Goal: Find specific fact: Find specific fact

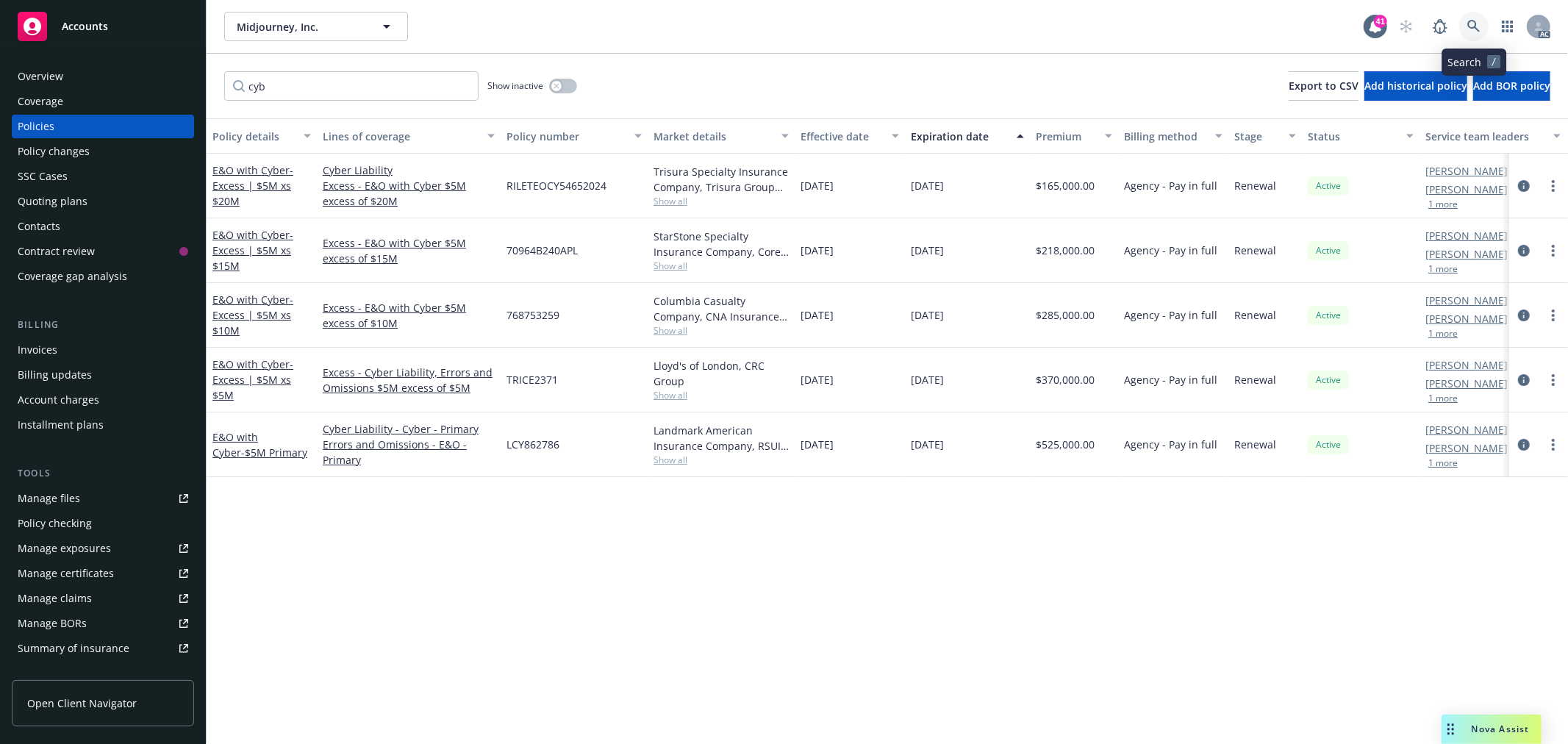
click at [1482, 29] on link at bounding box center [1474, 27] width 29 height 29
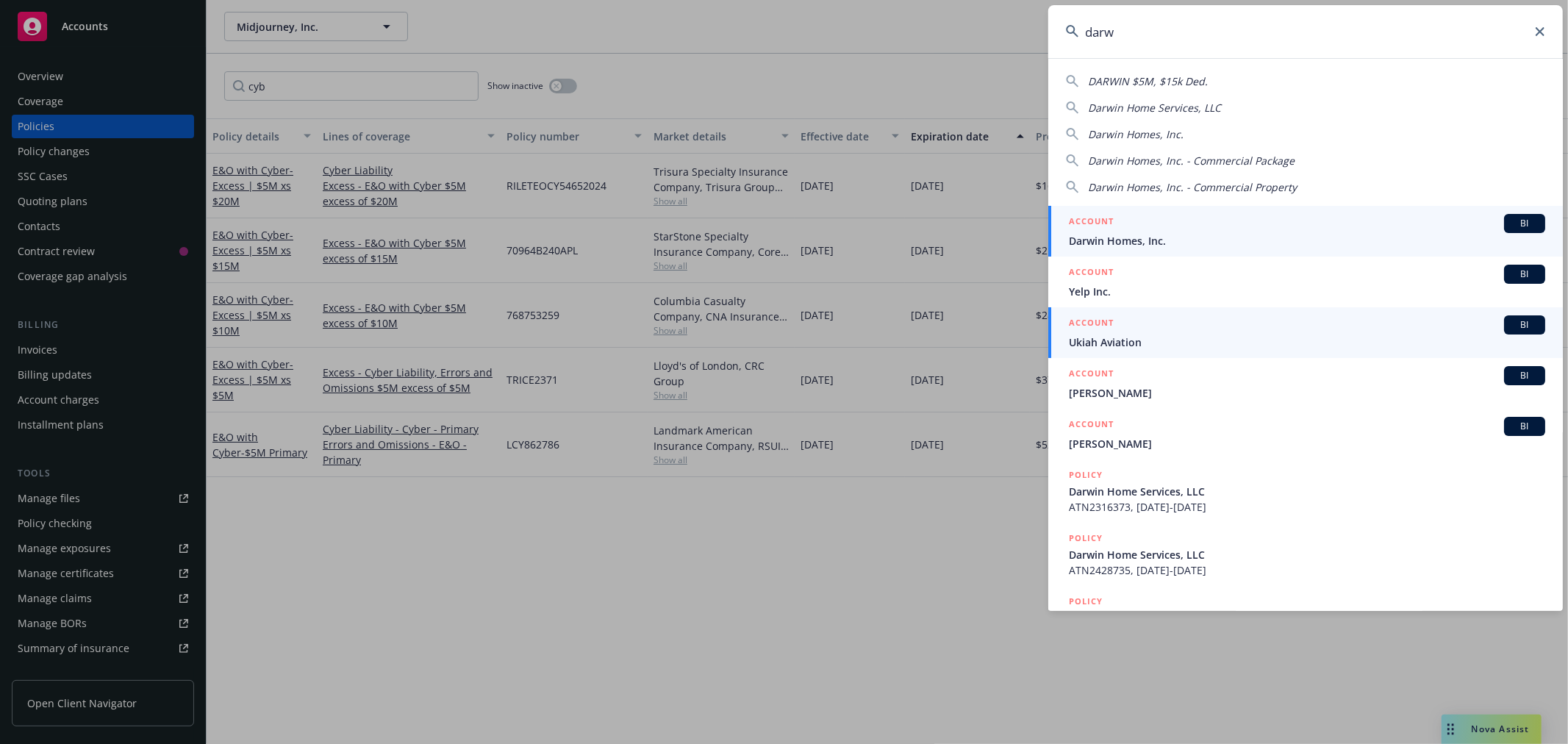
type input "darw"
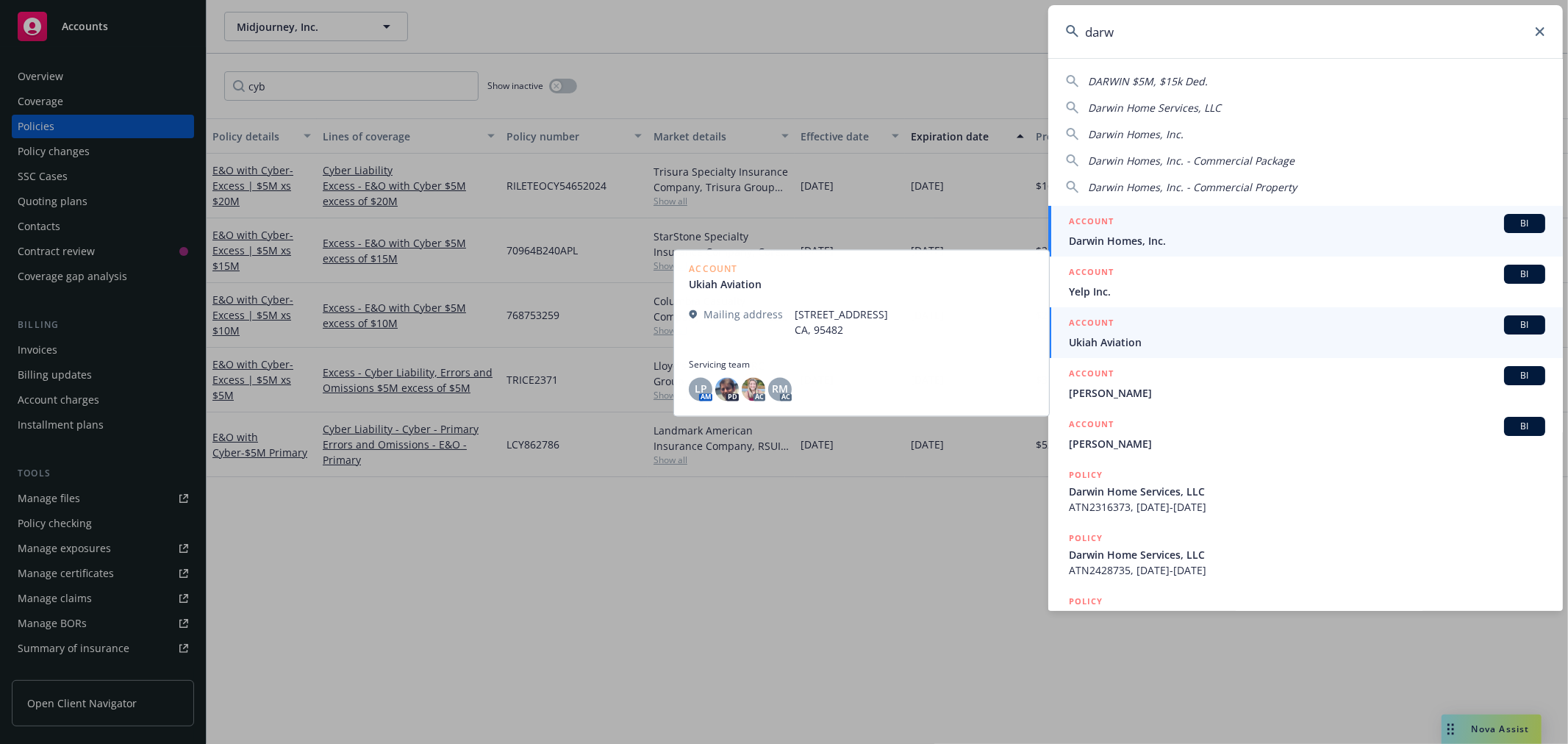
click at [1347, 231] on div "ACCOUNT BI" at bounding box center [1307, 223] width 476 height 19
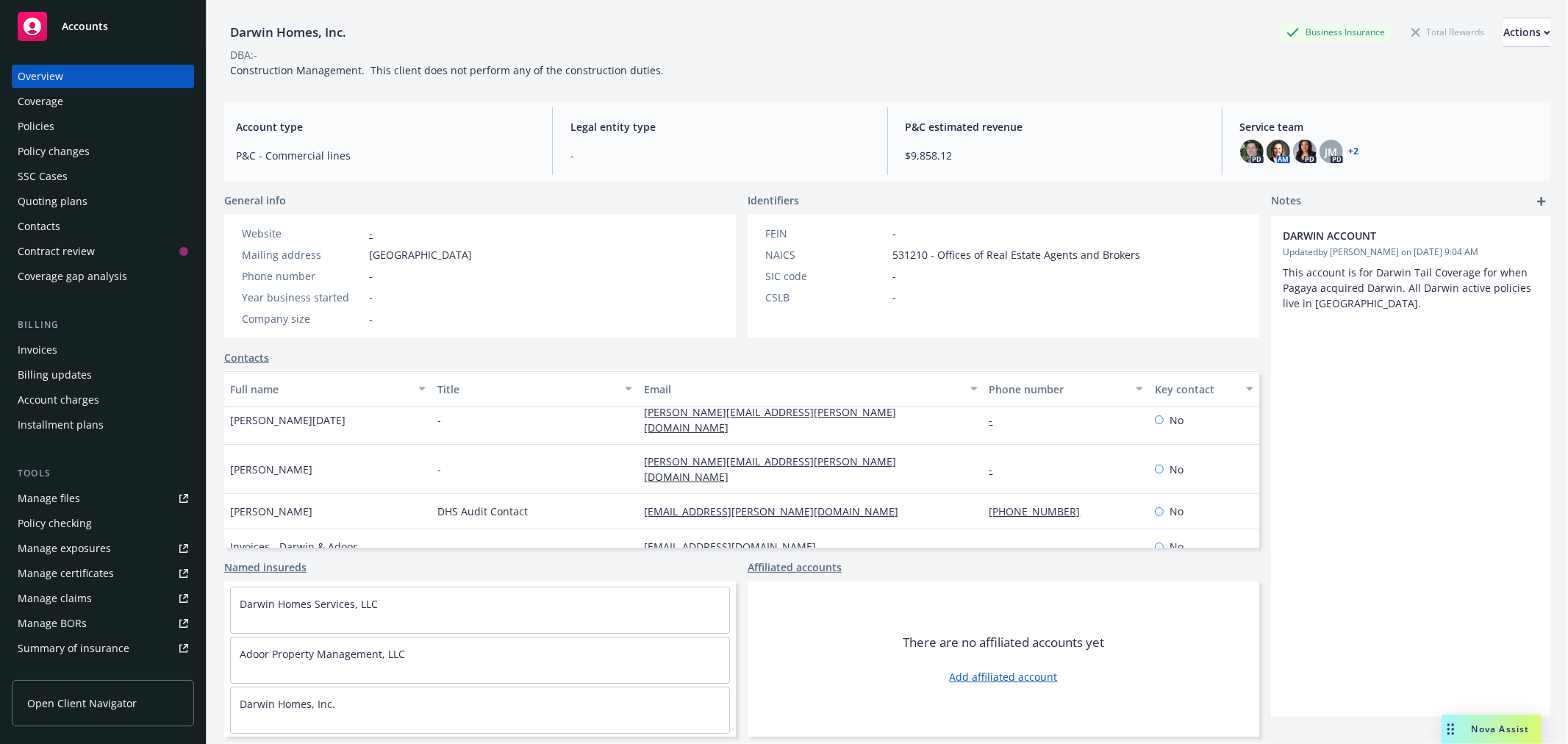
click at [82, 121] on div "Policies" at bounding box center [103, 127] width 171 height 24
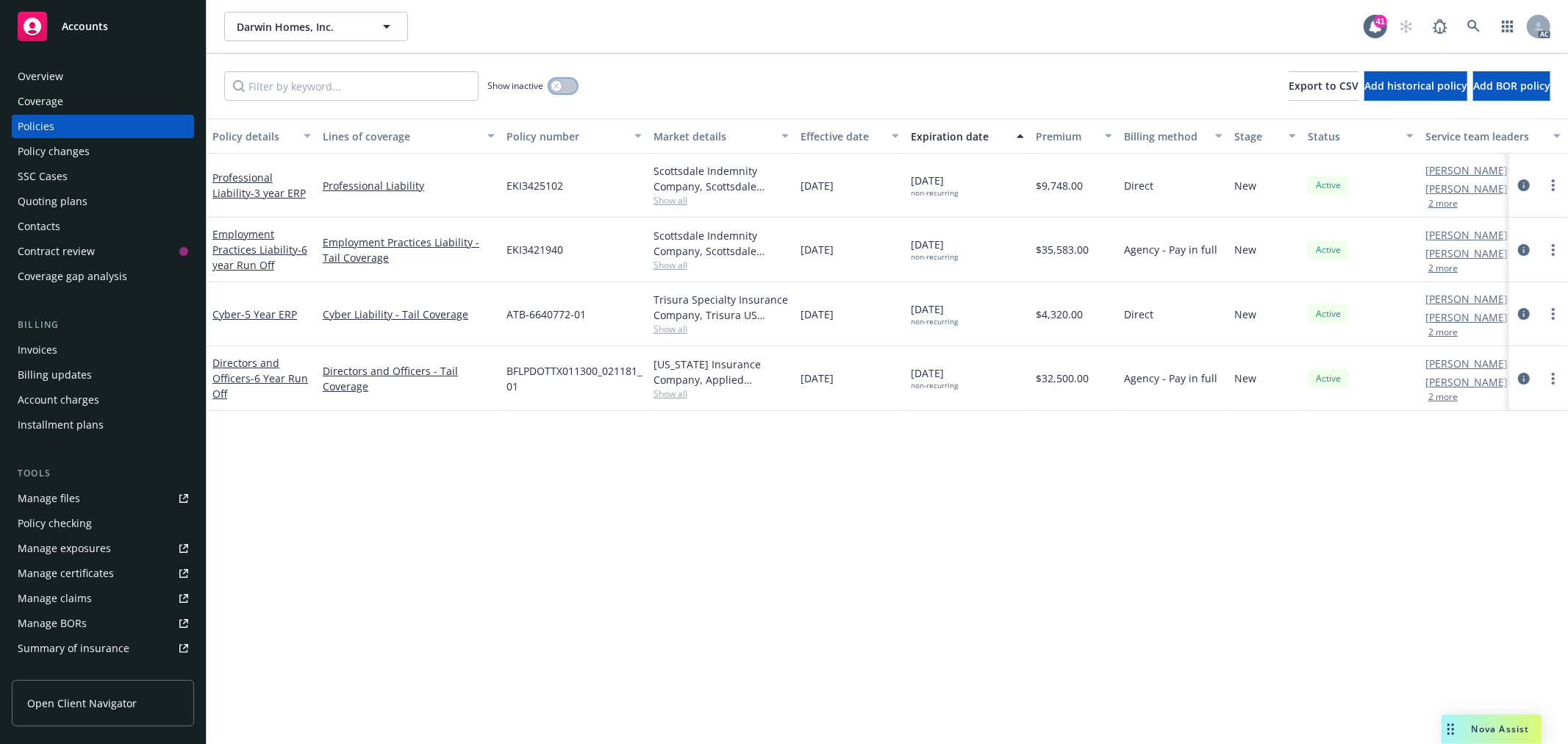
click at [570, 84] on button "button" at bounding box center [563, 86] width 28 height 15
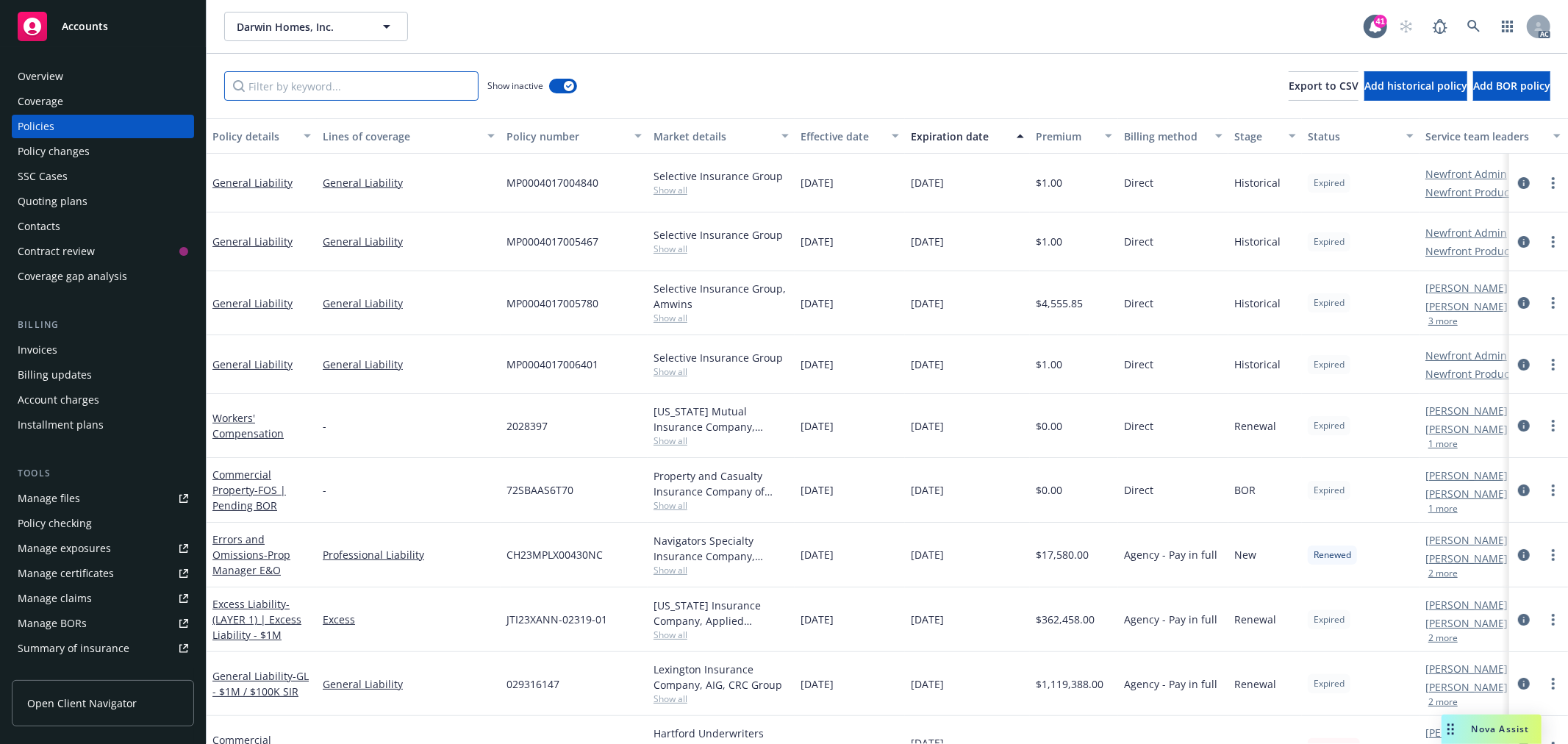
click at [415, 86] on input "Filter by keyword..." at bounding box center [351, 86] width 254 height 29
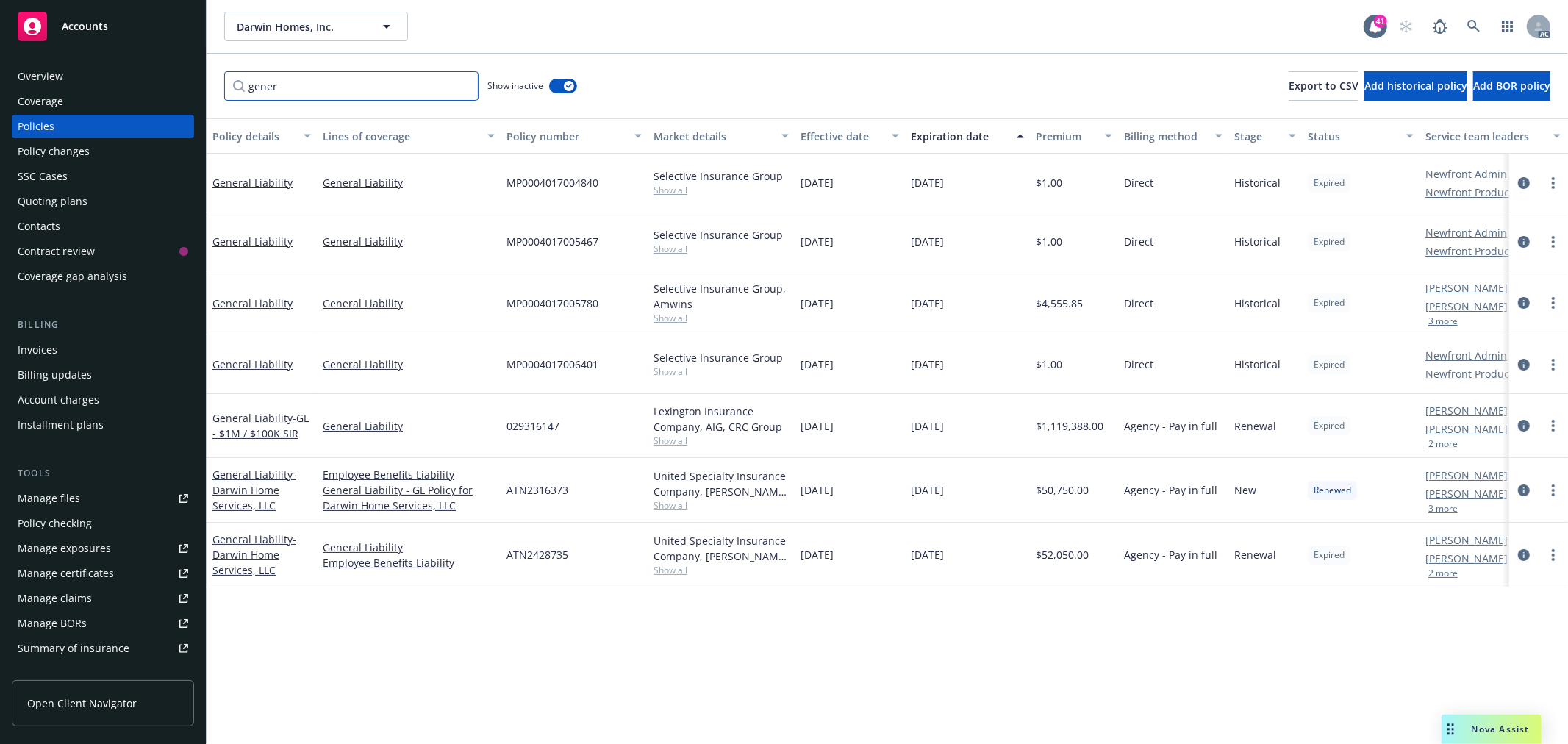
type input "gener"
click at [553, 556] on span "ATN2428735" at bounding box center [537, 555] width 62 height 16
copy span "ATN2428735"
click at [217, 553] on span "- Darwin Home Services, LLC" at bounding box center [253, 555] width 84 height 45
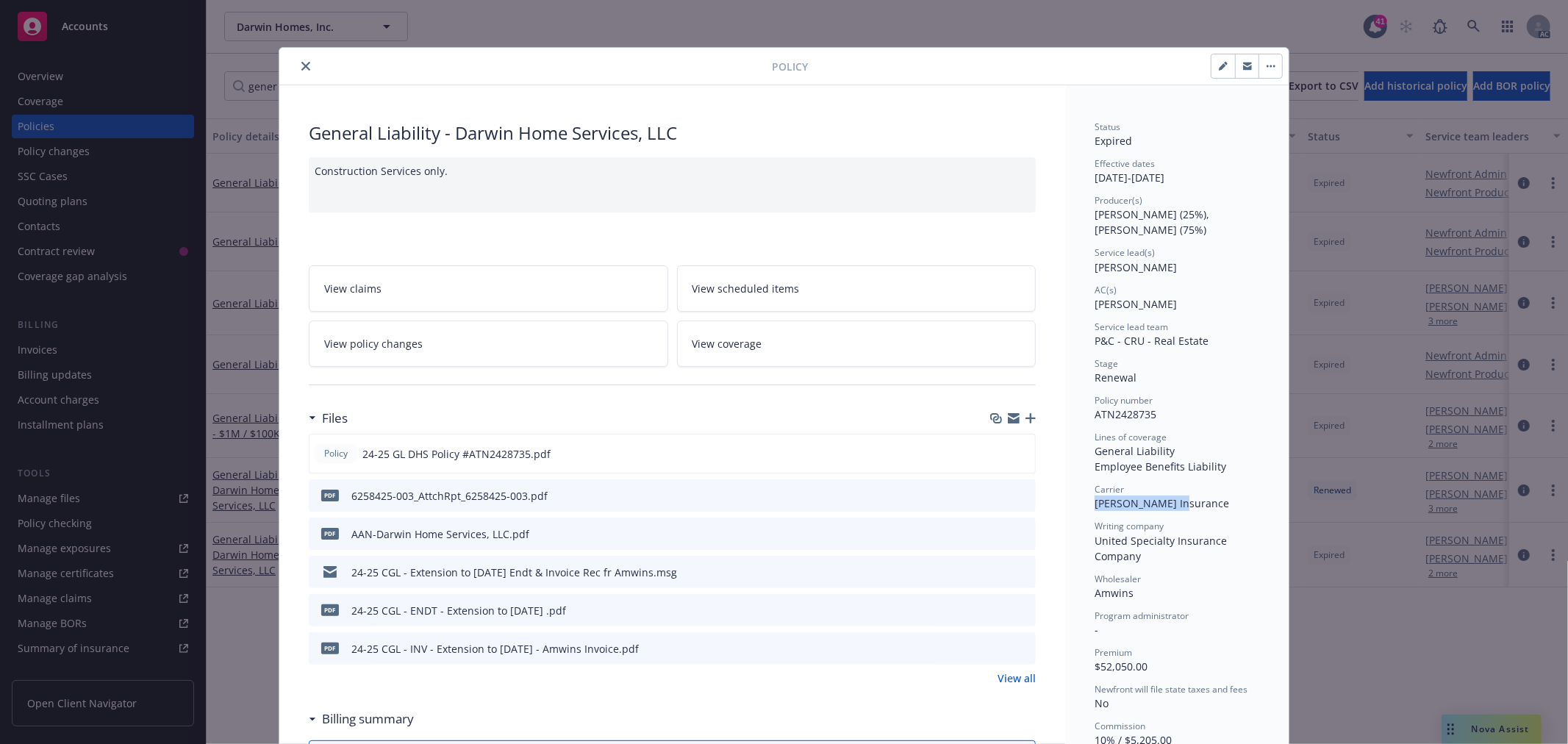
drag, startPoint x: 1181, startPoint y: 502, endPoint x: 1090, endPoint y: 501, distance: 91.0
click at [1094, 501] on div "Carrier [PERSON_NAME] Insurance" at bounding box center [1177, 497] width 165 height 28
copy span "[PERSON_NAME] Insurance"
click at [302, 66] on icon "close" at bounding box center [306, 66] width 9 height 9
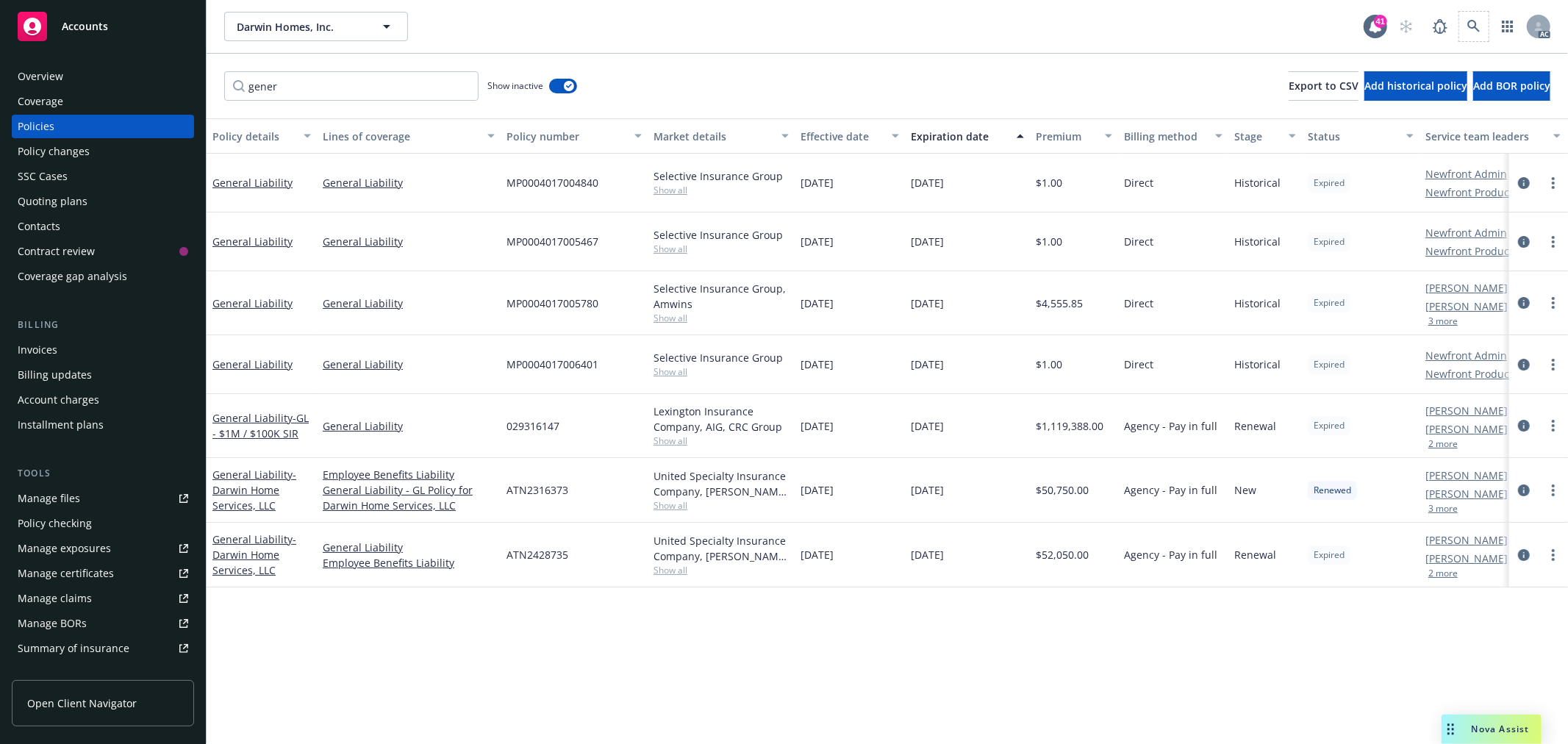
click at [1482, 12] on span at bounding box center [1474, 27] width 29 height 29
click at [1482, 28] on link at bounding box center [1474, 27] width 29 height 29
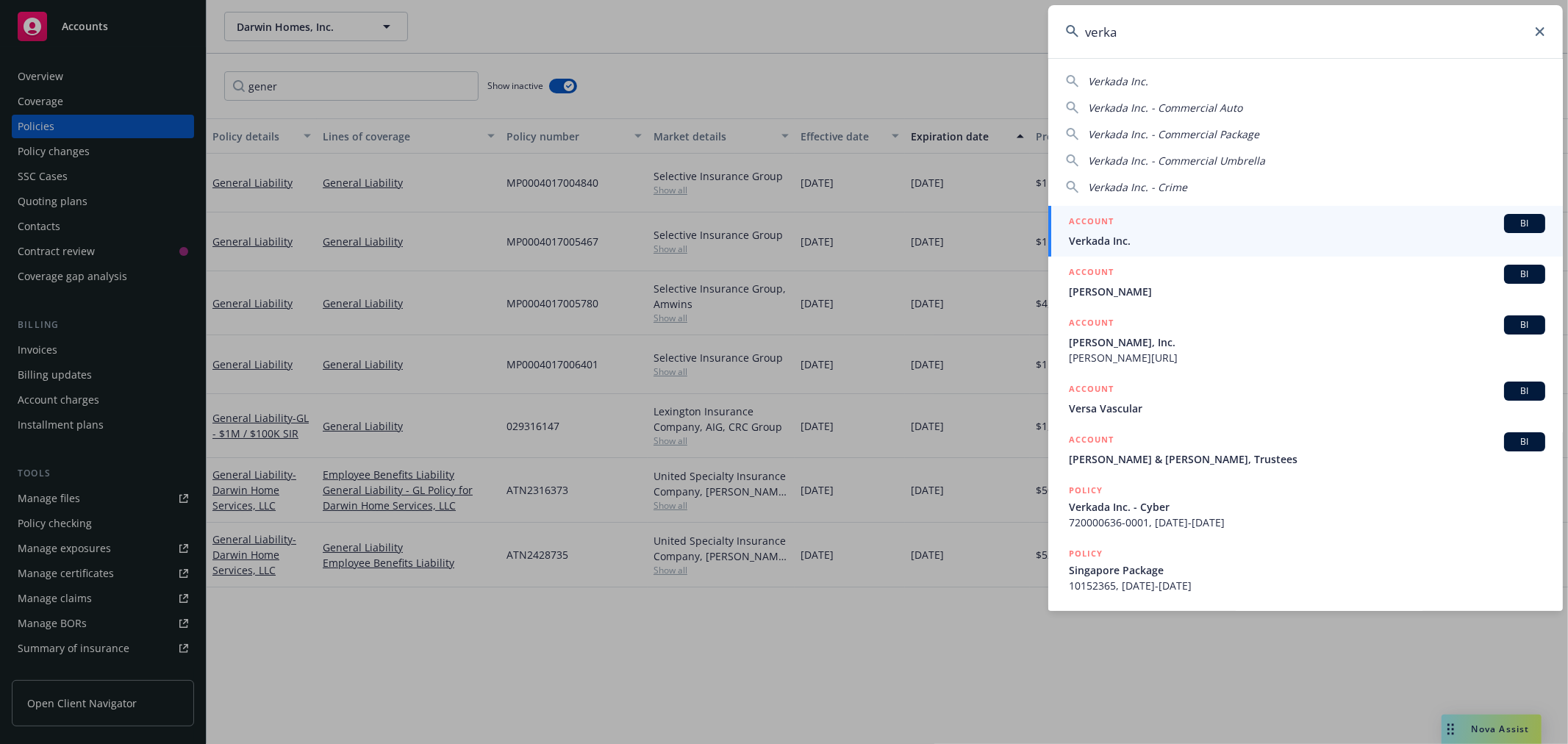
type input "verka"
click at [1253, 224] on div "ACCOUNT BI" at bounding box center [1307, 223] width 476 height 19
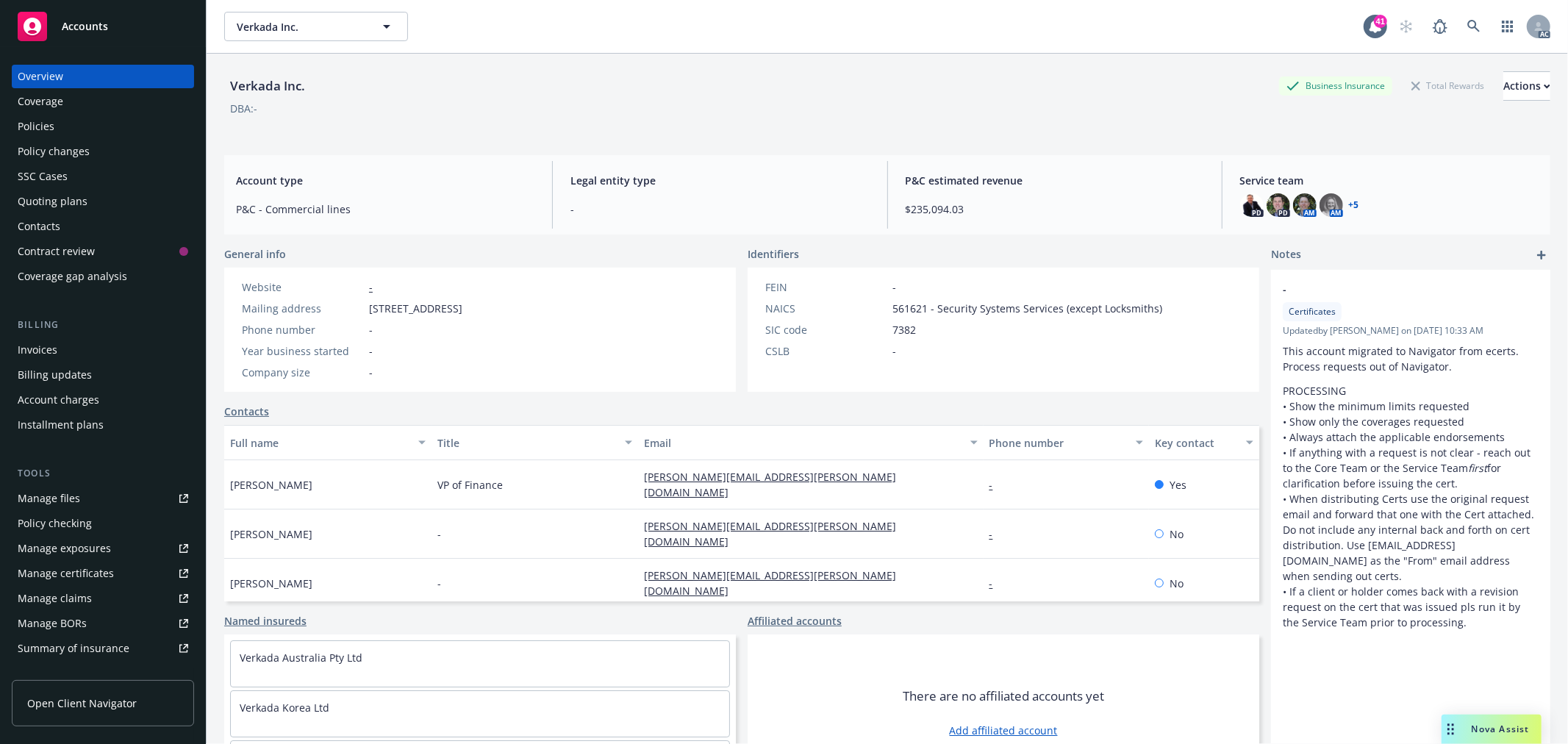
click at [47, 125] on div "Policies" at bounding box center [35, 127] width 36 height 24
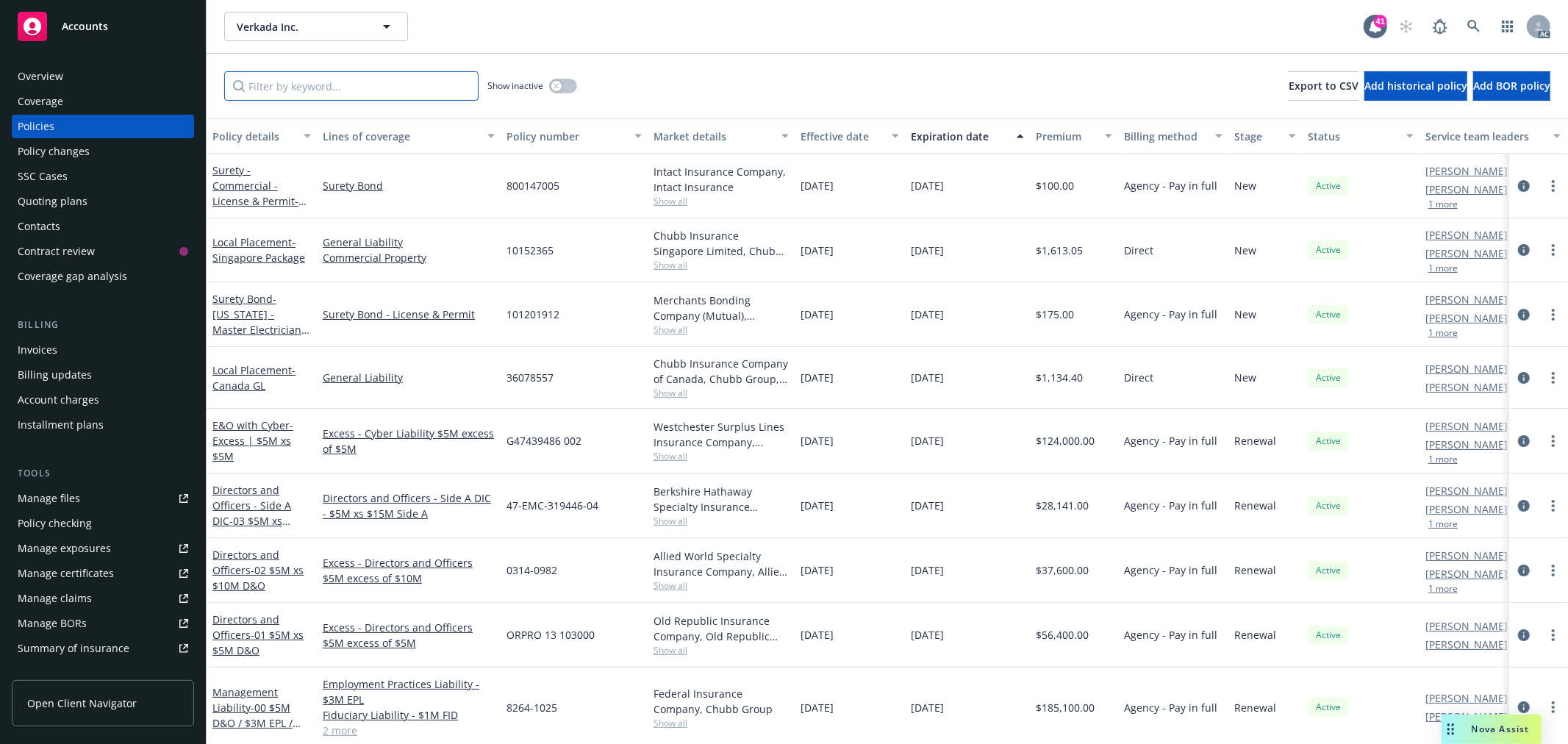
click at [390, 91] on input "Filter by keyword..." at bounding box center [351, 86] width 254 height 29
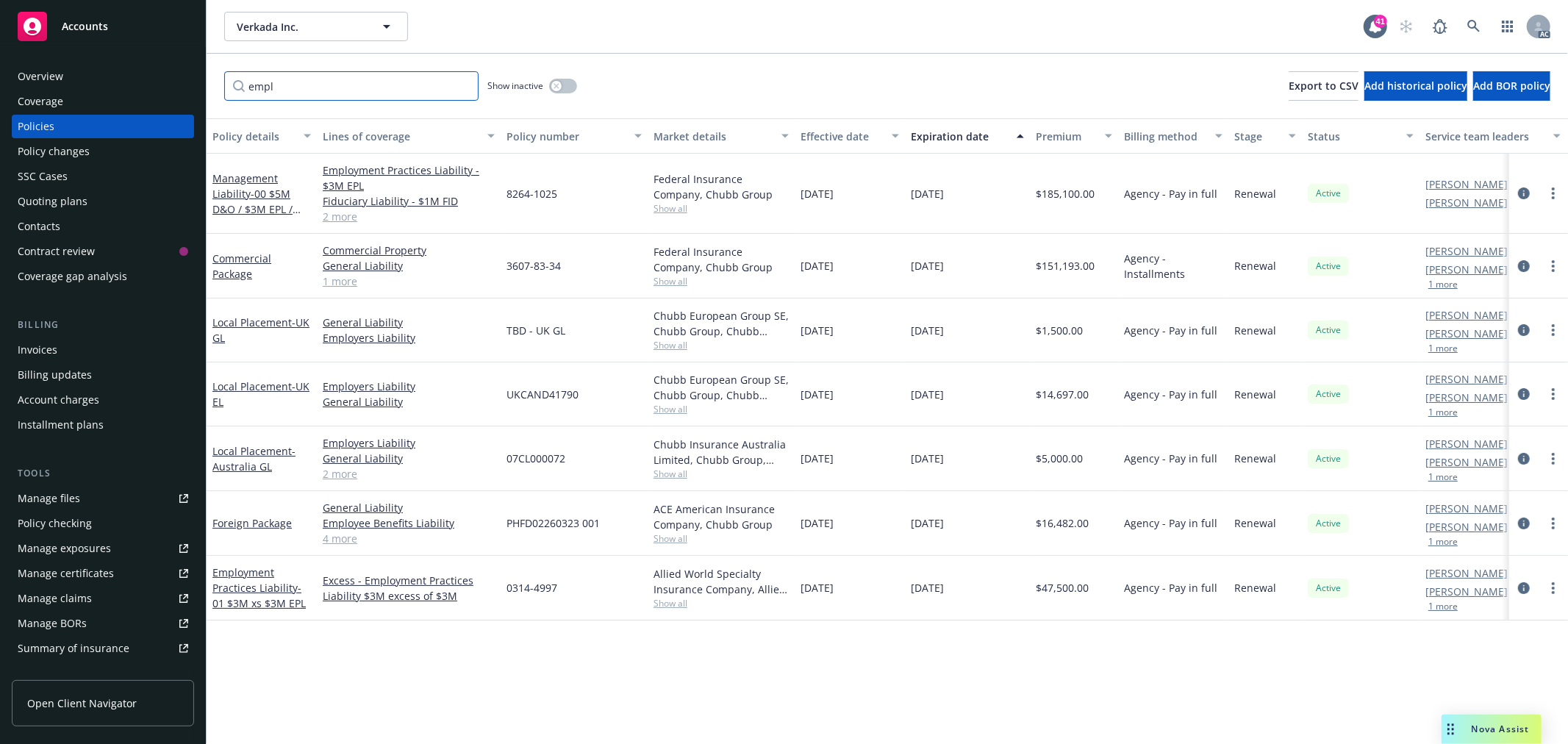
type input "empl"
click at [355, 217] on link "2 more" at bounding box center [408, 216] width 172 height 16
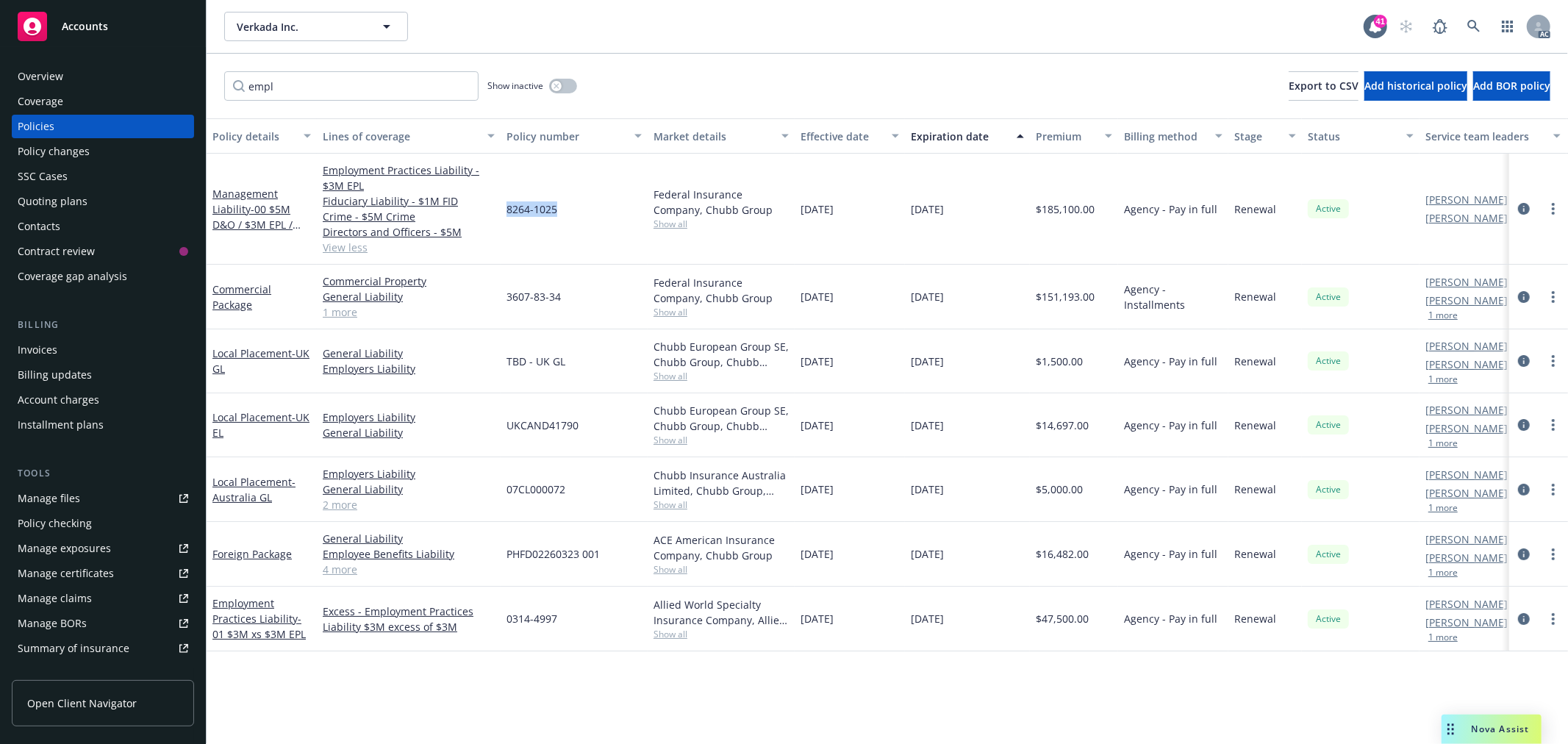
drag, startPoint x: 564, startPoint y: 207, endPoint x: 505, endPoint y: 209, distance: 59.0
click at [505, 209] on div "8264-1025" at bounding box center [575, 208] width 147 height 111
copy span "8264-1025"
click at [252, 202] on span "- 00 $5M D&O / $3M EPL / $1M FID / $5M CRIME" at bounding box center [256, 232] width 88 height 60
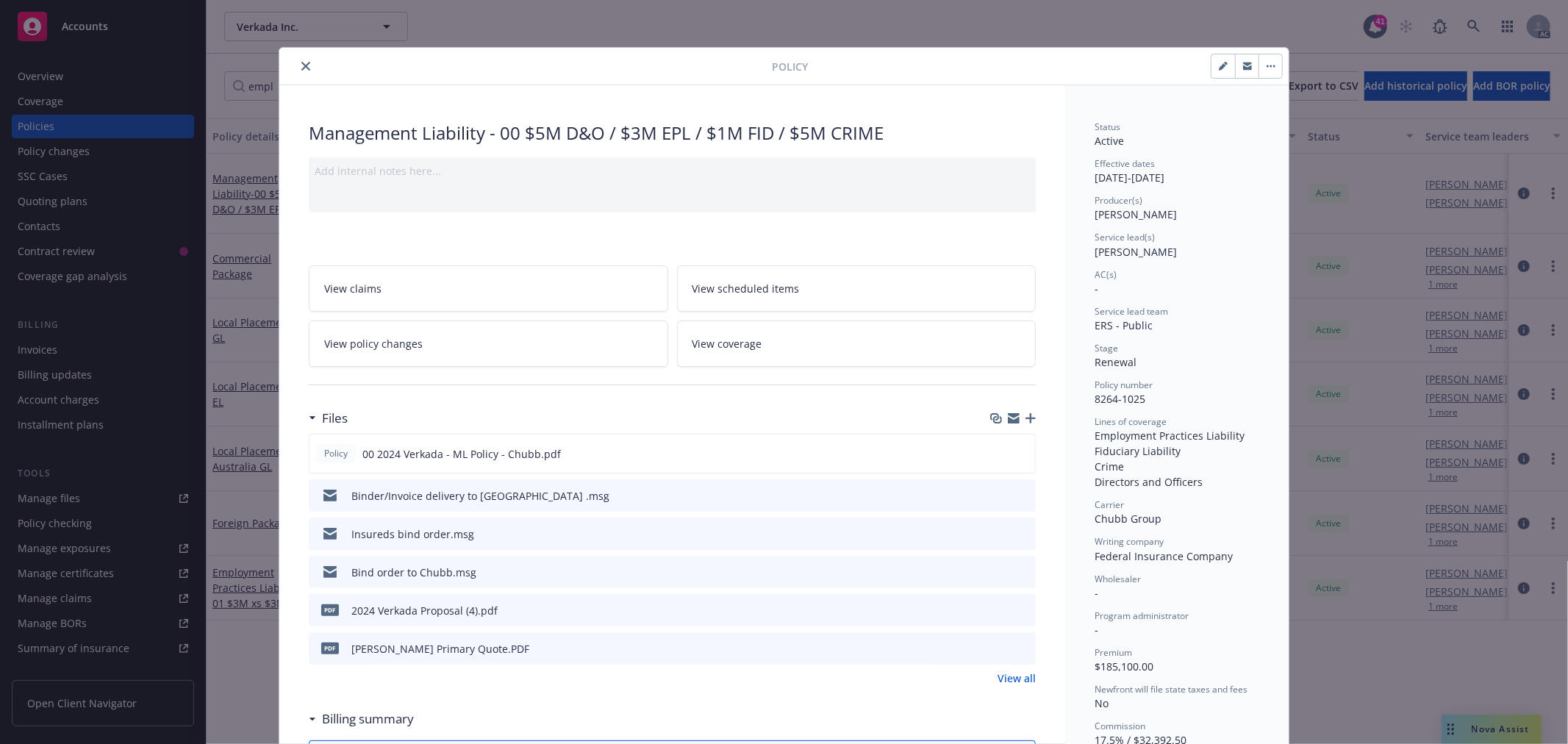
click at [303, 66] on icon "close" at bounding box center [306, 66] width 9 height 9
